Goal: Find specific page/section

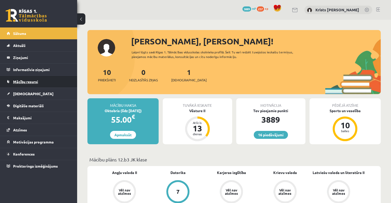
click at [33, 83] on span "Mācību resursi" at bounding box center [25, 81] width 25 height 5
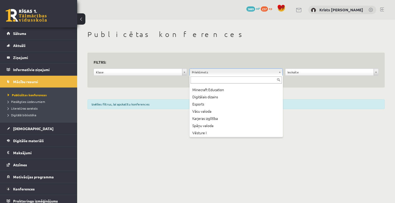
scroll to position [301, 0]
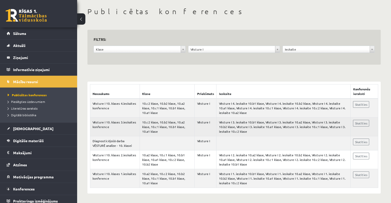
scroll to position [23, 0]
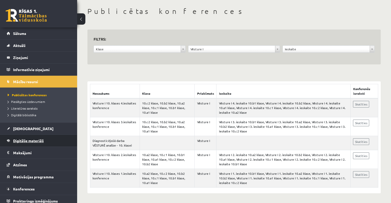
click at [41, 140] on span "Digitālie materiāli" at bounding box center [28, 141] width 31 height 5
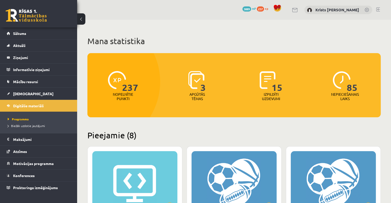
click at [379, 9] on link at bounding box center [378, 9] width 4 height 4
